Goal: Obtain resource: Obtain resource

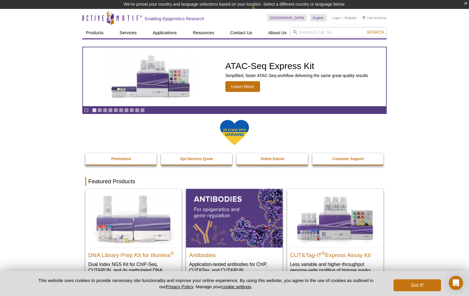
drag, startPoint x: 0, startPoint y: 0, endPoint x: 398, endPoint y: 57, distance: 402.0
click at [328, 34] on input "search" at bounding box center [338, 32] width 97 height 10
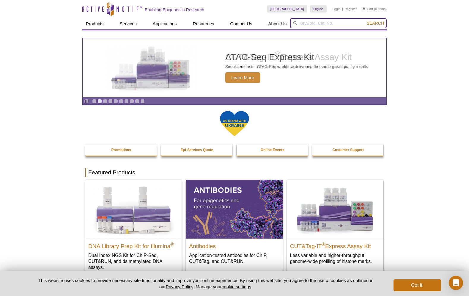
paste input "Active Motif 53009"
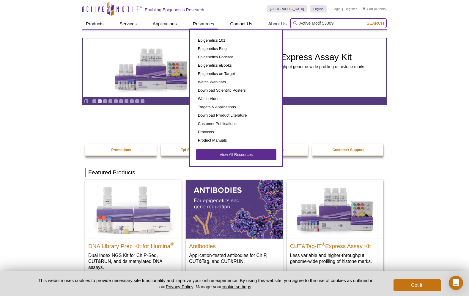
drag, startPoint x: 323, startPoint y: 22, endPoint x: 210, endPoint y: 21, distance: 112.7
click at [212, 22] on div "Products ChIP Assays ChIP Accessory Products ChIP Kits ChIP-Validated Antibodie…" at bounding box center [234, 23] width 304 height 11
type input "53009"
click at [365, 21] on button "Search" at bounding box center [375, 23] width 21 height 5
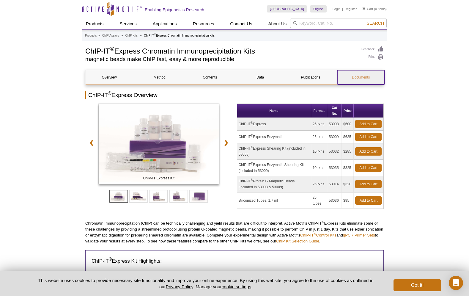
click at [364, 78] on link "Documents" at bounding box center [360, 77] width 47 height 14
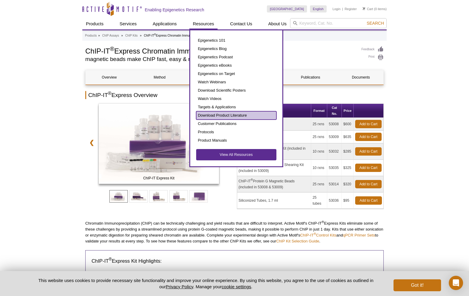
click at [241, 116] on link "Download Product Literature" at bounding box center [236, 115] width 80 height 8
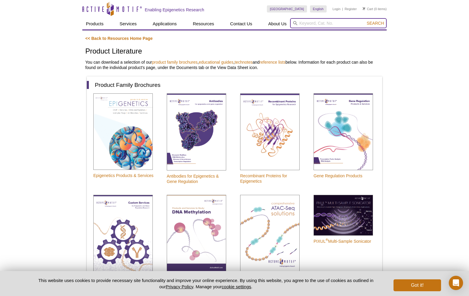
click at [316, 23] on input "search" at bounding box center [338, 23] width 97 height 10
type input "sds"
click at [377, 23] on span "Search" at bounding box center [375, 23] width 17 height 5
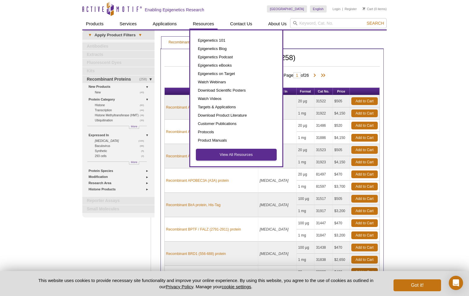
click at [227, 153] on link "View All Resources" at bounding box center [236, 154] width 80 height 11
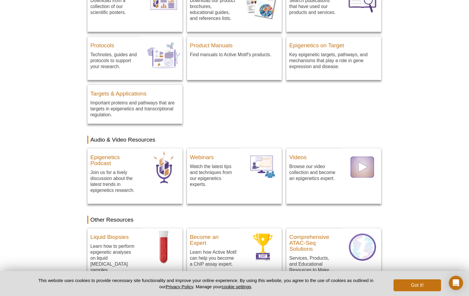
scroll to position [22, 0]
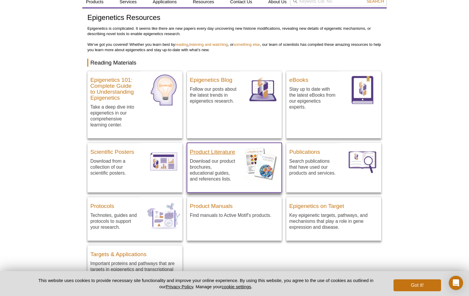
click at [205, 149] on h3 "Product Literature" at bounding box center [213, 150] width 47 height 9
